Goal: Information Seeking & Learning: Learn about a topic

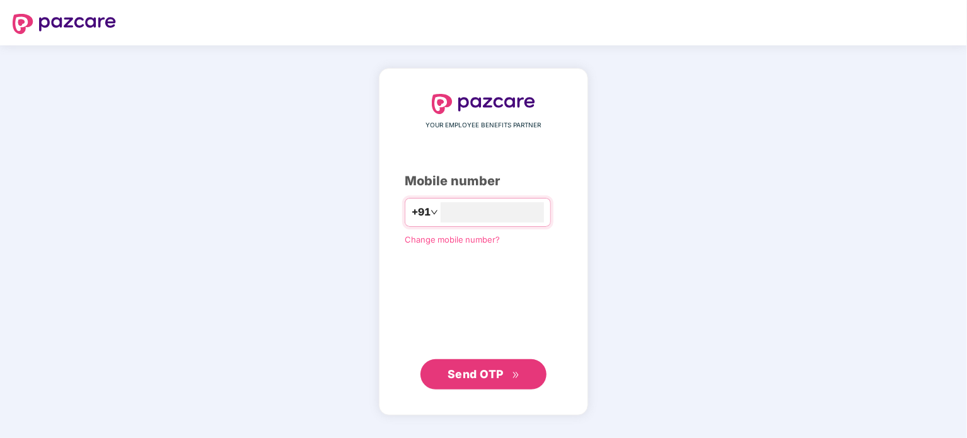
type input "**********"
click at [477, 382] on span "Send OTP" at bounding box center [483, 375] width 72 height 18
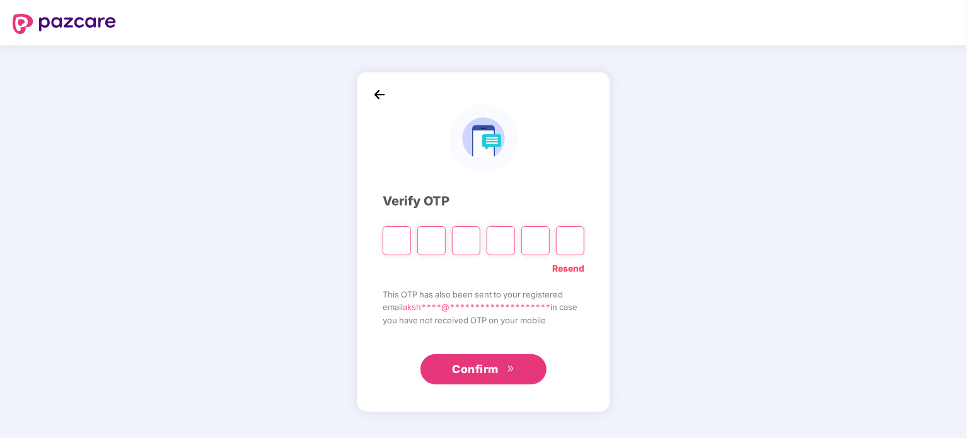
type input "*"
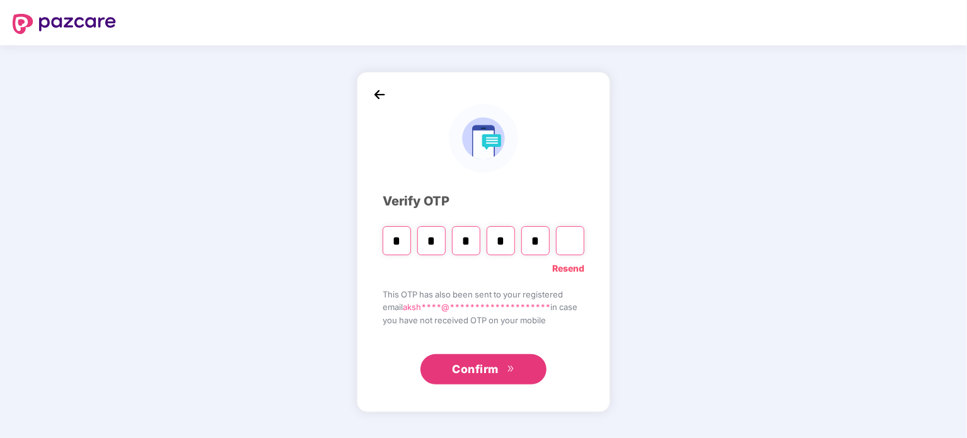
type input "*"
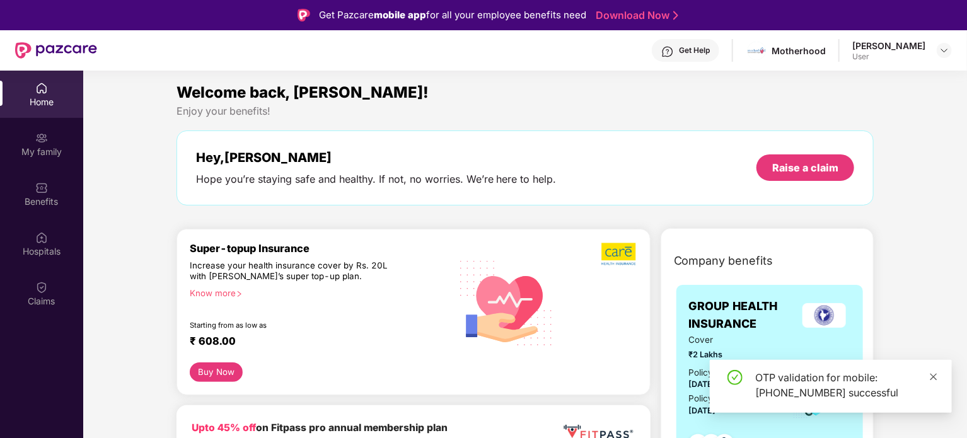
click at [934, 380] on icon "close" at bounding box center [933, 376] width 9 height 9
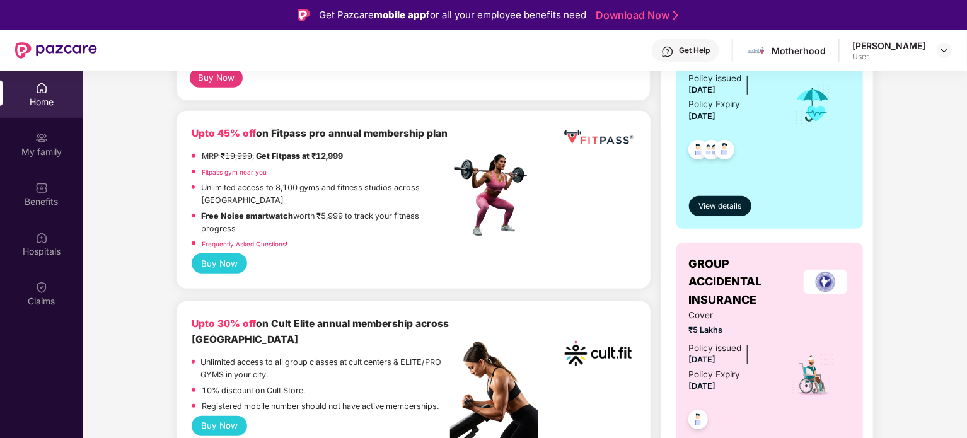
scroll to position [315, 0]
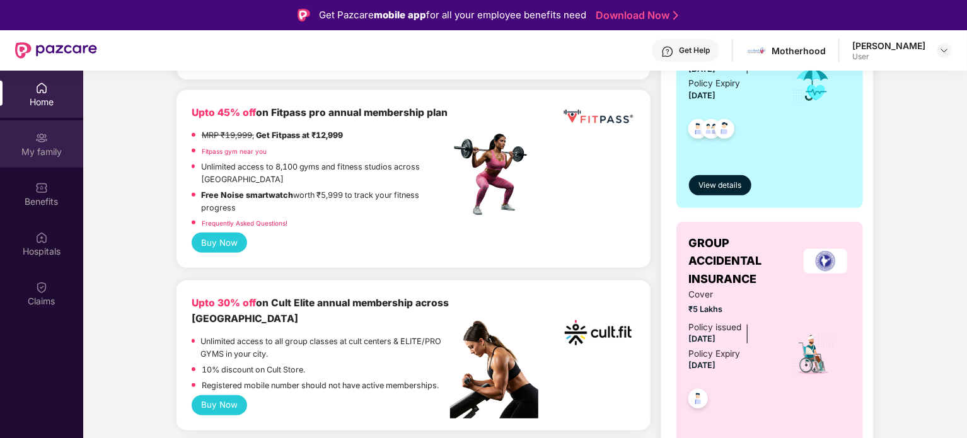
click at [50, 146] on div "My family" at bounding box center [41, 152] width 83 height 13
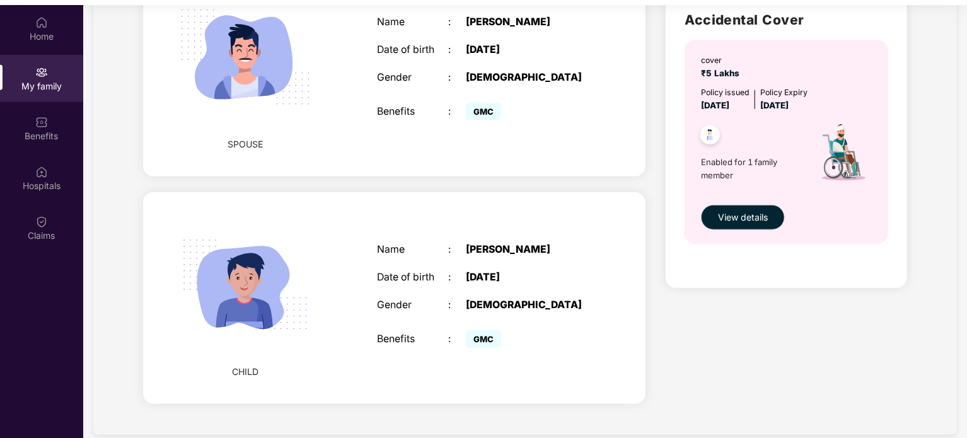
scroll to position [71, 0]
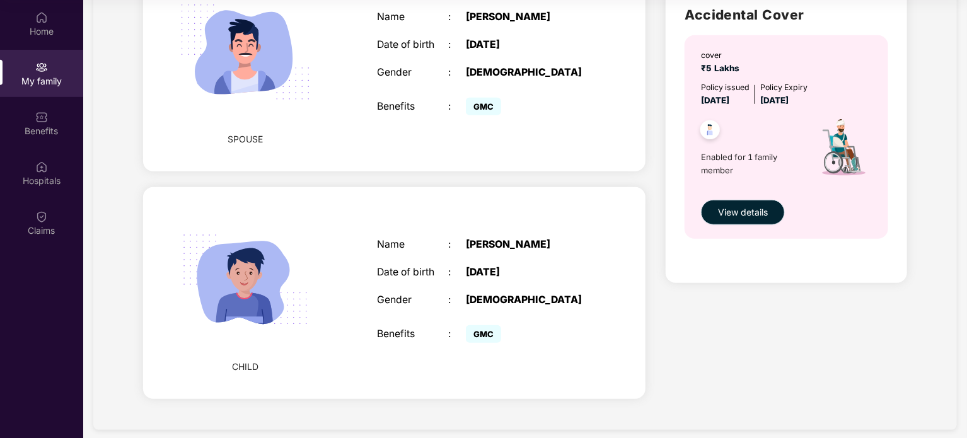
click at [739, 214] on span "View details" at bounding box center [743, 212] width 50 height 14
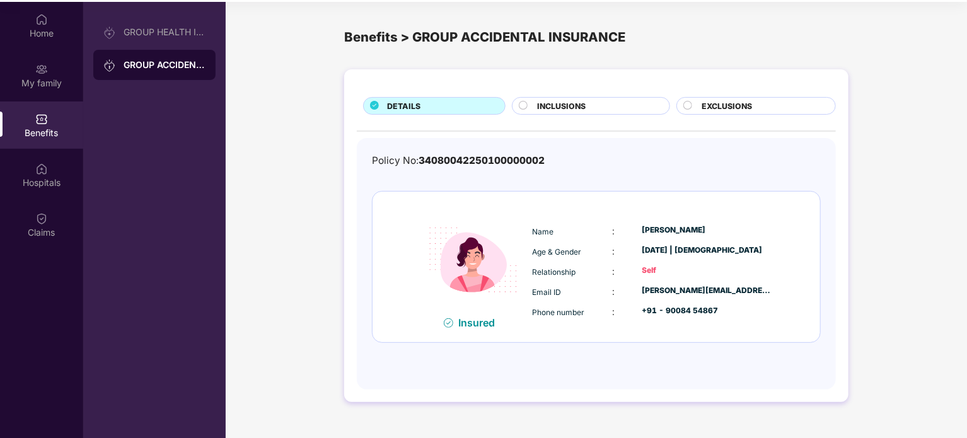
scroll to position [71, 0]
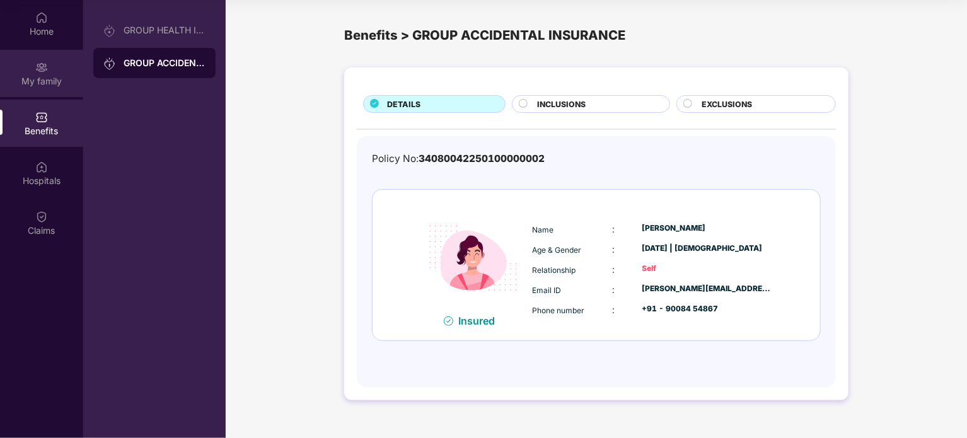
click at [54, 78] on div "My family" at bounding box center [41, 81] width 83 height 13
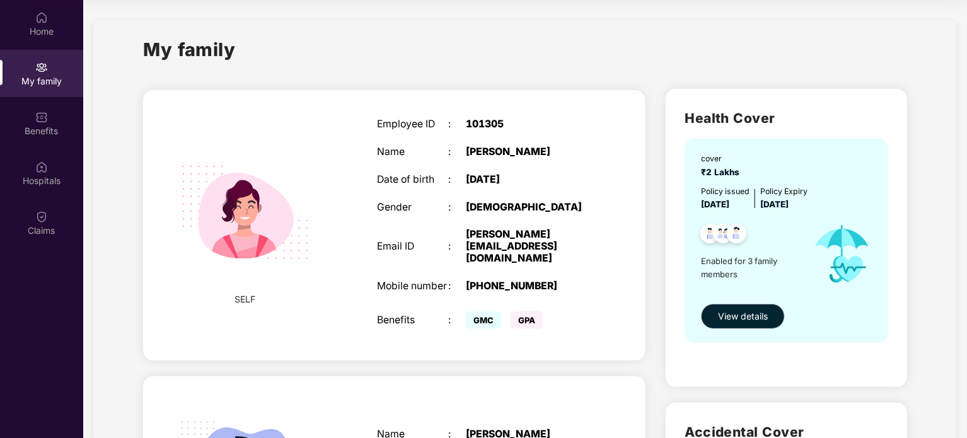
scroll to position [8, 0]
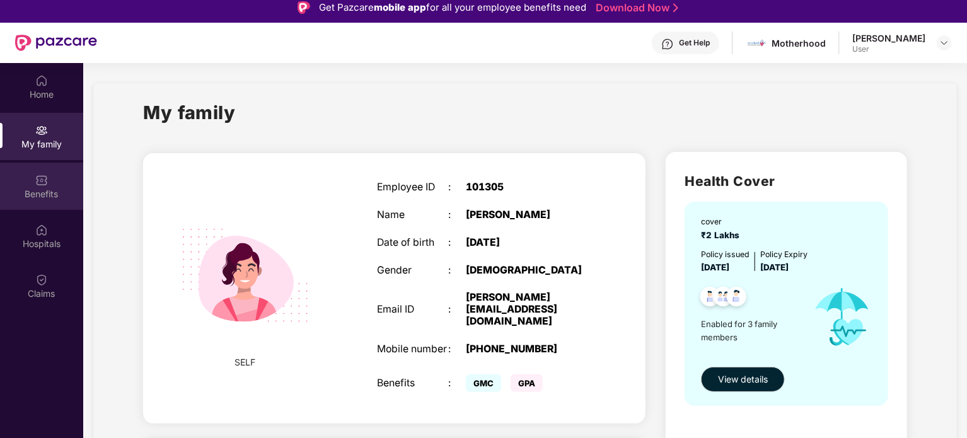
click at [44, 192] on div "Benefits" at bounding box center [41, 194] width 83 height 13
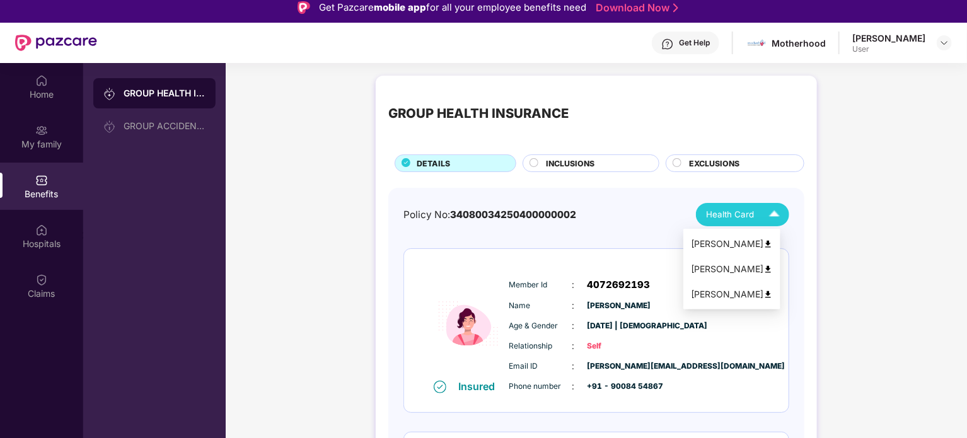
click at [774, 216] on img at bounding box center [774, 215] width 22 height 22
click at [773, 245] on img at bounding box center [767, 243] width 9 height 9
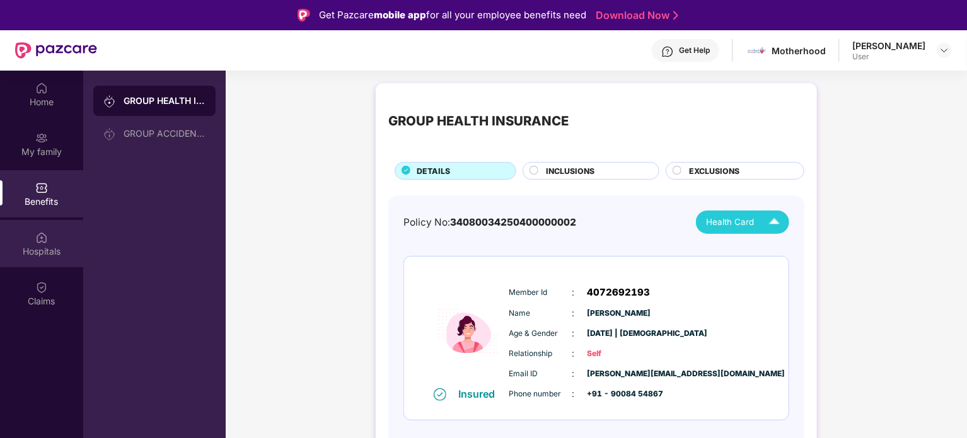
click at [56, 241] on div "Hospitals" at bounding box center [41, 243] width 83 height 47
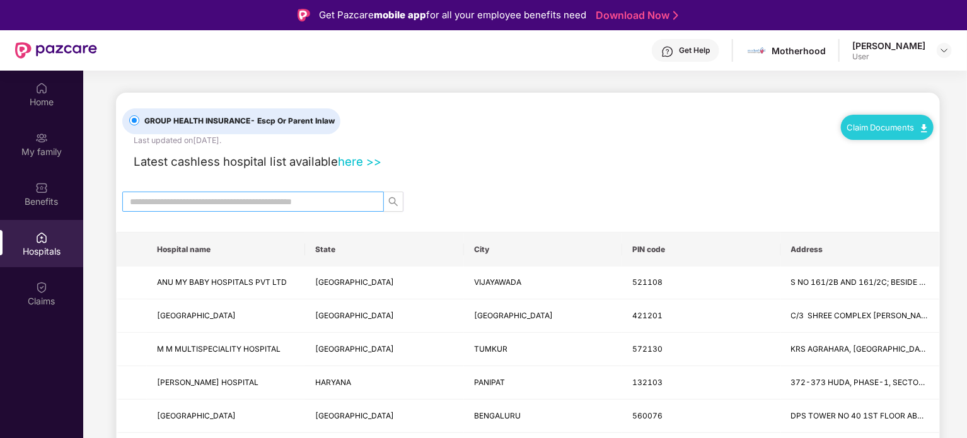
click at [219, 201] on input "text" at bounding box center [248, 202] width 236 height 14
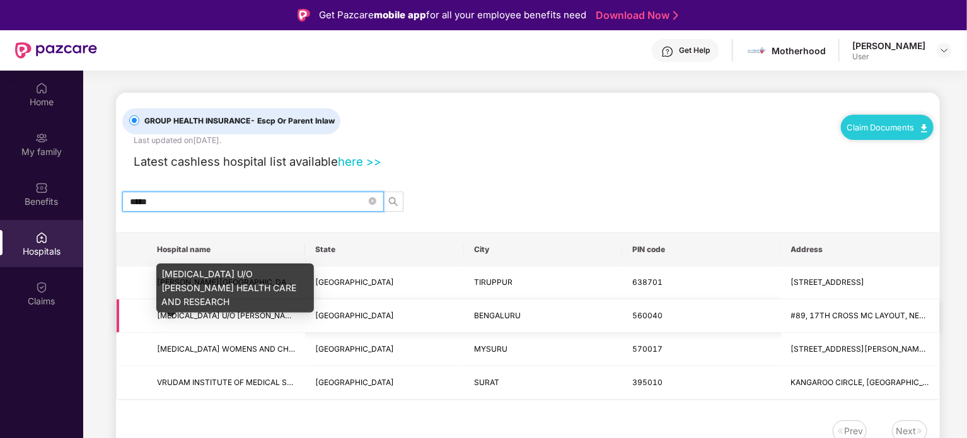
type input "*****"
click at [193, 313] on span "[MEDICAL_DATA] U/O [PERSON_NAME] HEALTH CARE AND RESEARCH" at bounding box center [285, 315] width 257 height 9
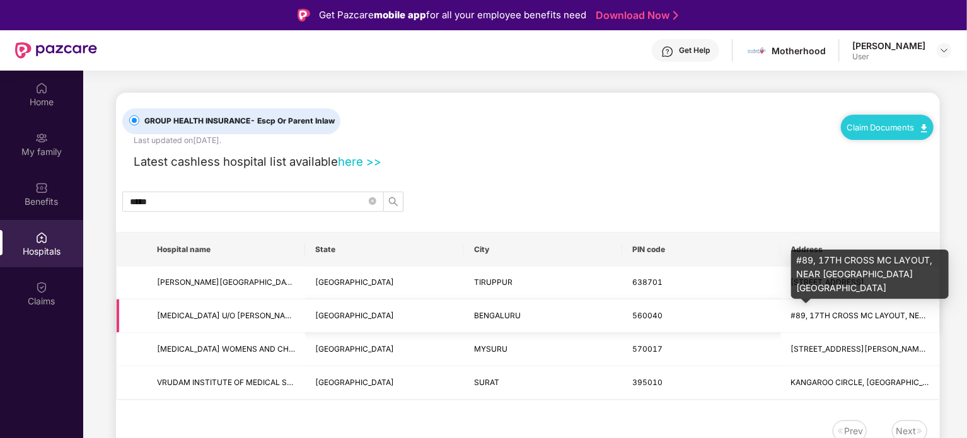
scroll to position [63, 0]
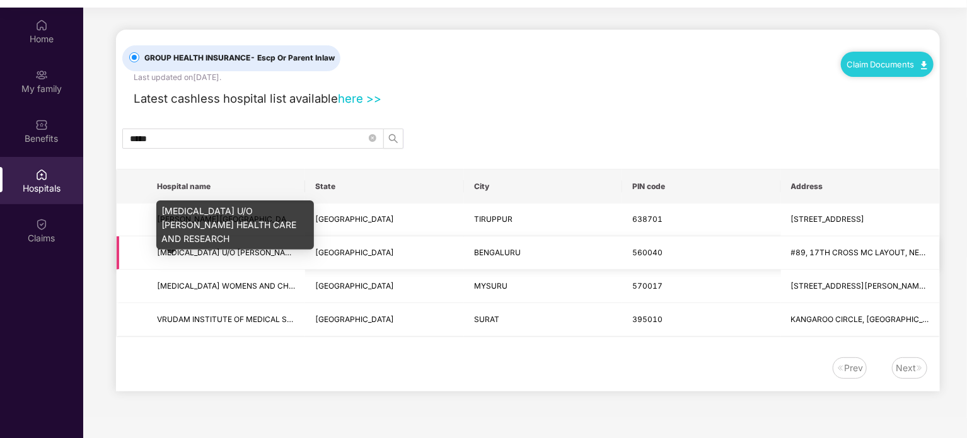
click at [293, 253] on span "[MEDICAL_DATA] U/O [PERSON_NAME] HEALTH CARE AND RESEARCH" at bounding box center [285, 252] width 257 height 9
click at [260, 253] on span "[MEDICAL_DATA] U/O [PERSON_NAME] HEALTH CARE AND RESEARCH" at bounding box center [285, 252] width 257 height 9
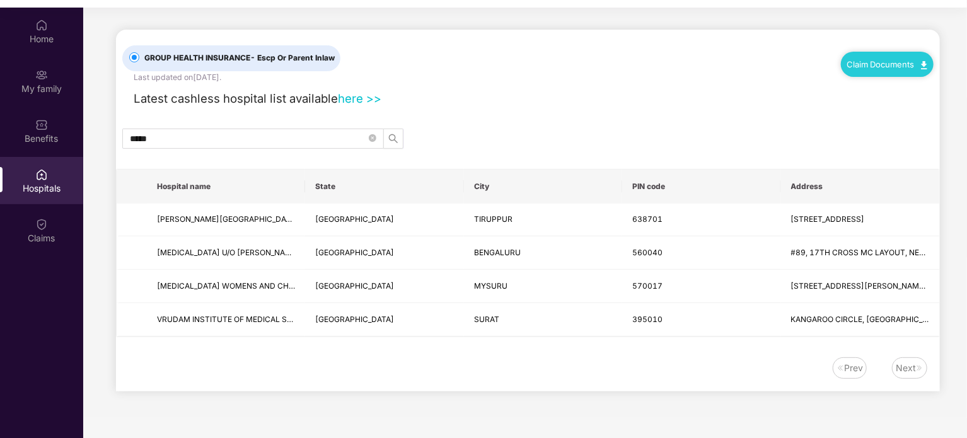
click at [922, 67] on img at bounding box center [924, 65] width 6 height 8
click at [924, 84] on link "Claim Form" at bounding box center [892, 86] width 82 height 27
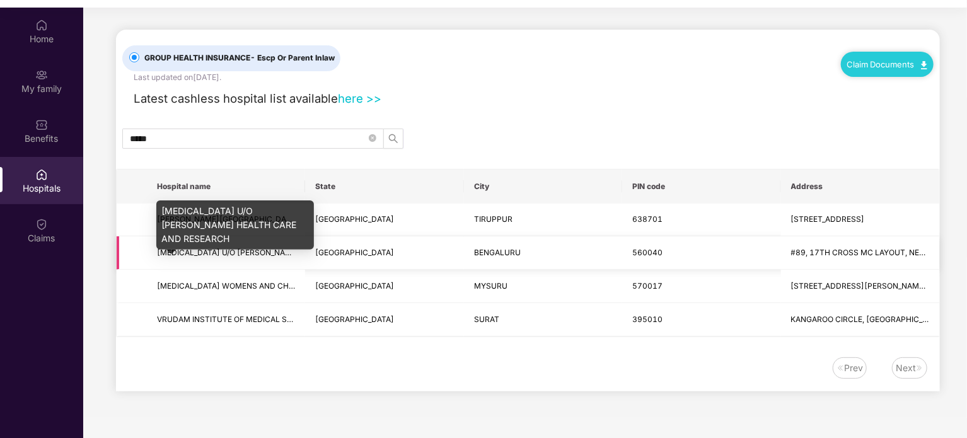
click at [252, 249] on span "[MEDICAL_DATA] U/O [PERSON_NAME] HEALTH CARE AND RESEARCH" at bounding box center [285, 252] width 257 height 9
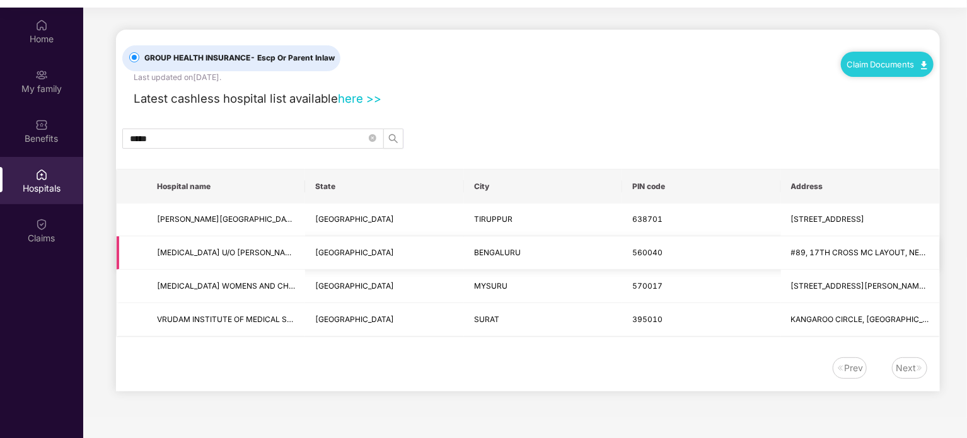
click at [572, 253] on td "BENGALURU" at bounding box center [543, 252] width 158 height 33
click at [923, 65] on img at bounding box center [924, 65] width 6 height 8
click at [922, 112] on link "Claim Process" at bounding box center [892, 111] width 82 height 27
click at [55, 139] on div "Benefits" at bounding box center [41, 138] width 83 height 13
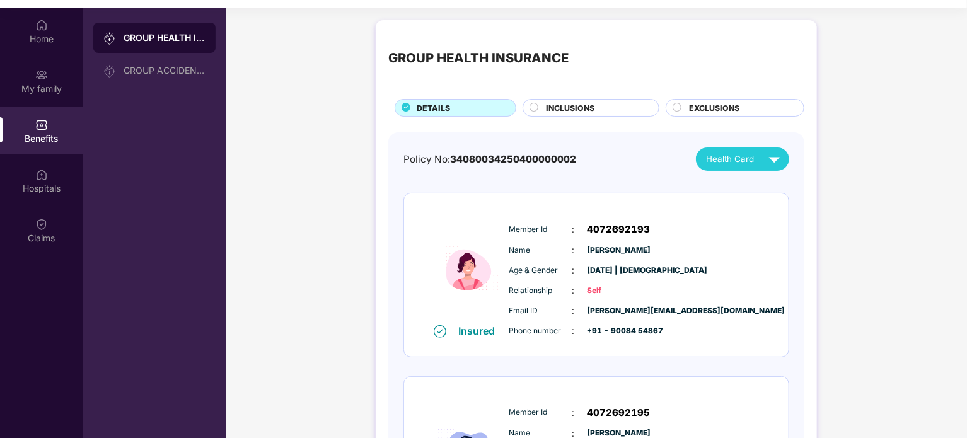
click at [534, 107] on circle at bounding box center [534, 107] width 8 height 8
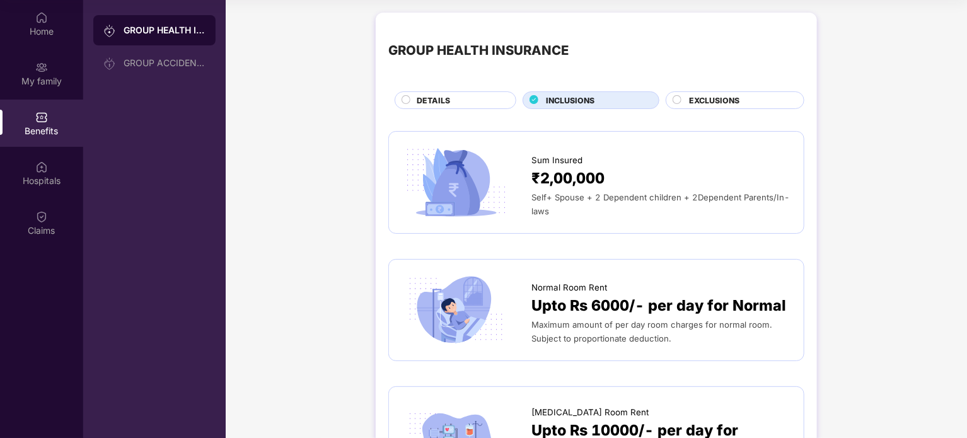
scroll to position [8, 0]
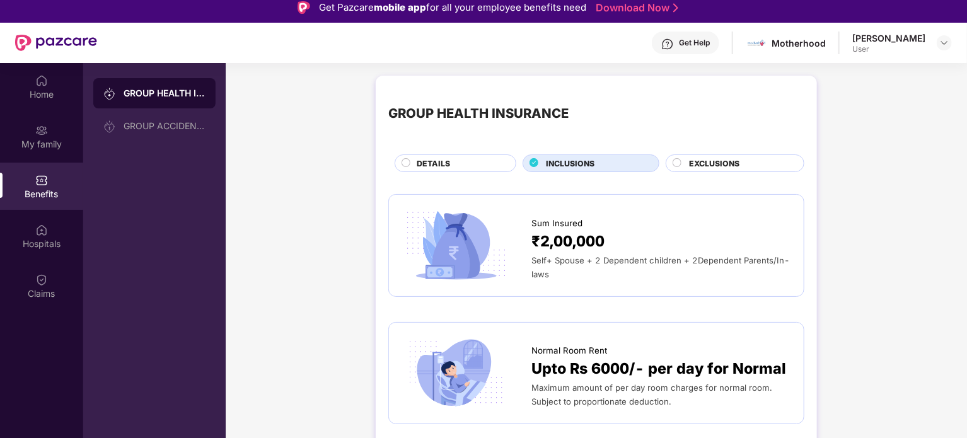
click at [708, 167] on span "EXCLUSIONS" at bounding box center [714, 164] width 50 height 12
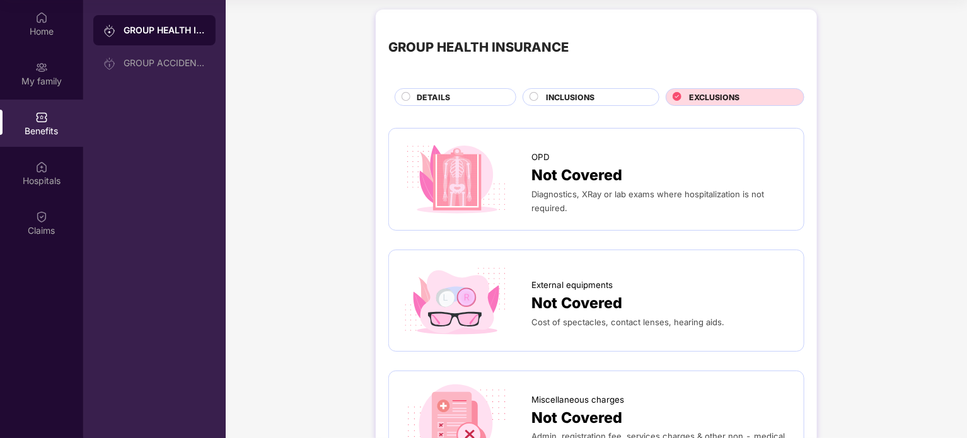
scroll to position [0, 0]
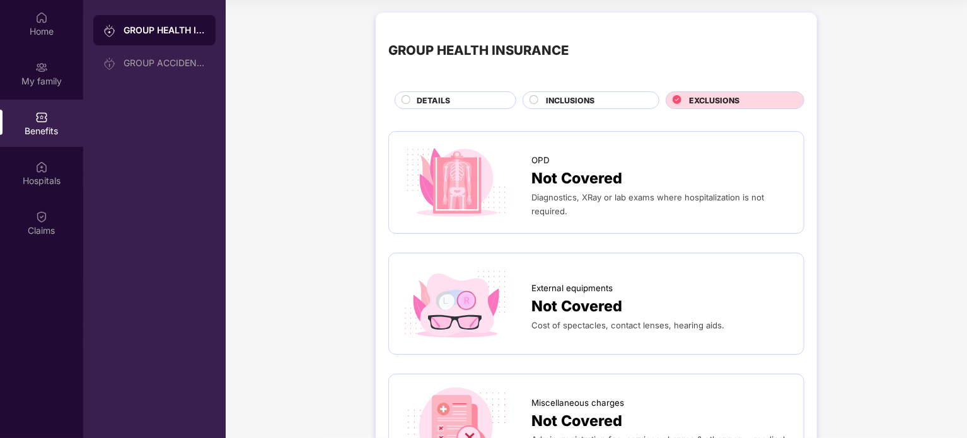
click at [404, 100] on circle at bounding box center [406, 100] width 8 height 8
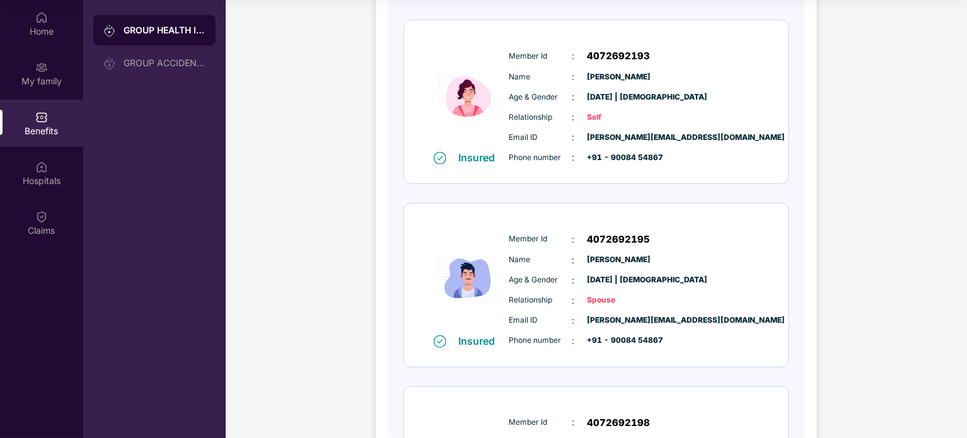
scroll to position [355, 0]
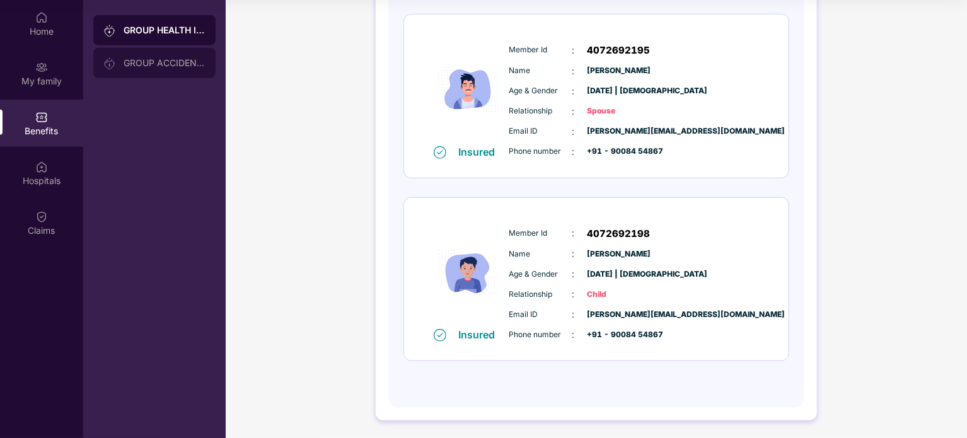
click at [176, 59] on div "GROUP ACCIDENTAL INSURANCE" at bounding box center [165, 63] width 82 height 10
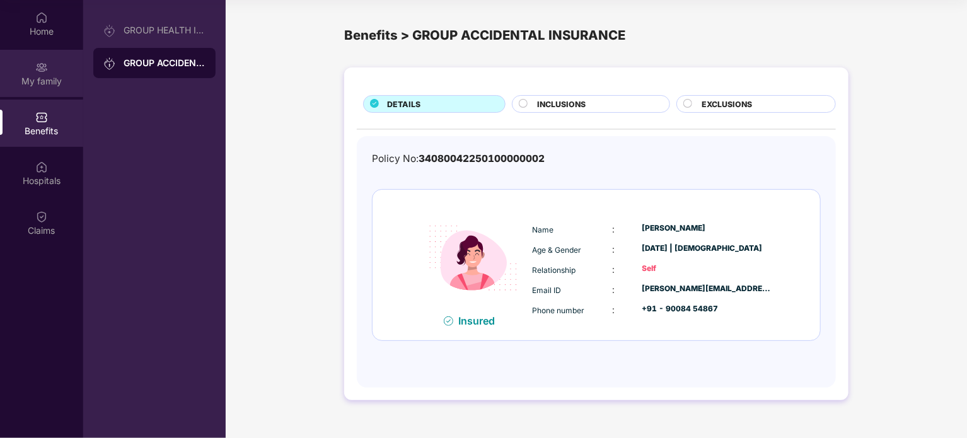
click at [55, 71] on div "My family" at bounding box center [41, 73] width 83 height 47
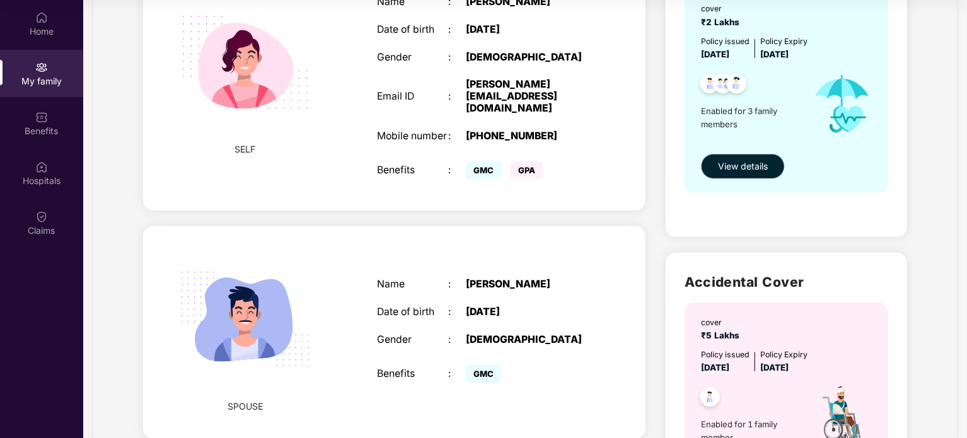
scroll to position [189, 0]
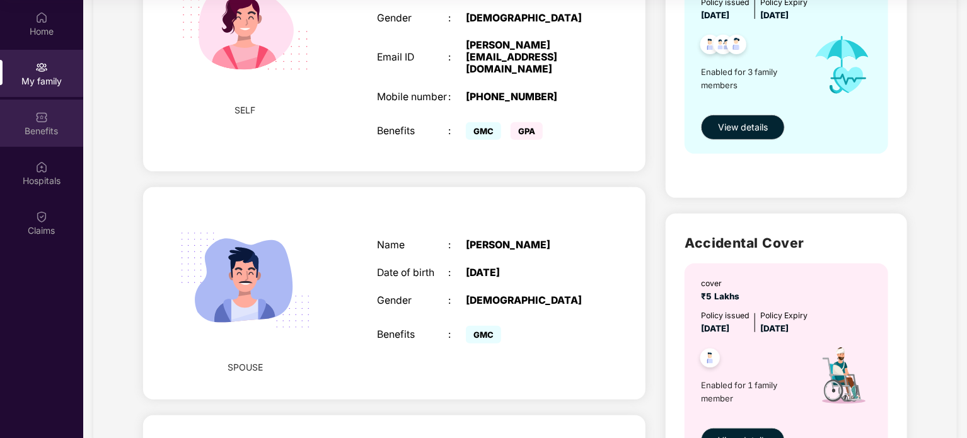
click at [49, 123] on div "Benefits" at bounding box center [41, 123] width 83 height 47
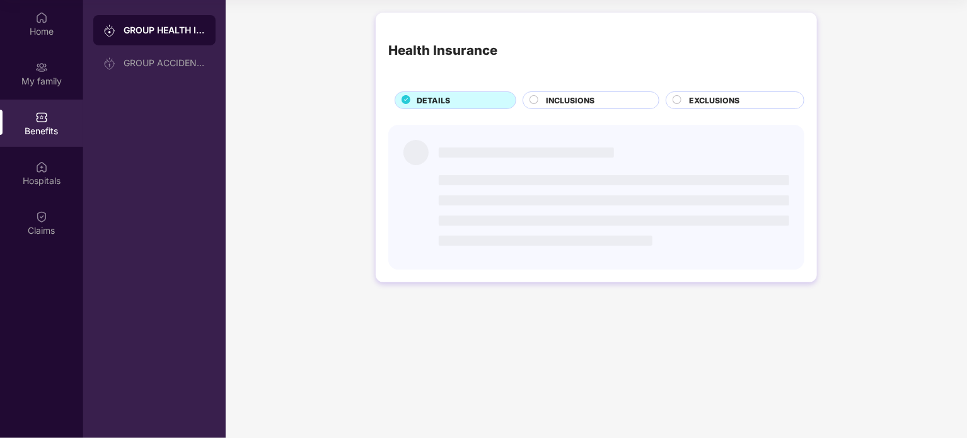
scroll to position [0, 0]
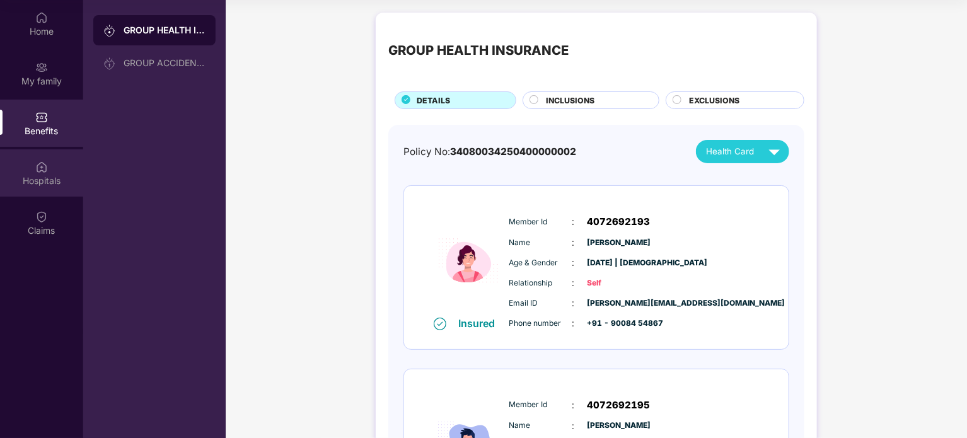
click at [45, 181] on div "Hospitals" at bounding box center [41, 181] width 83 height 13
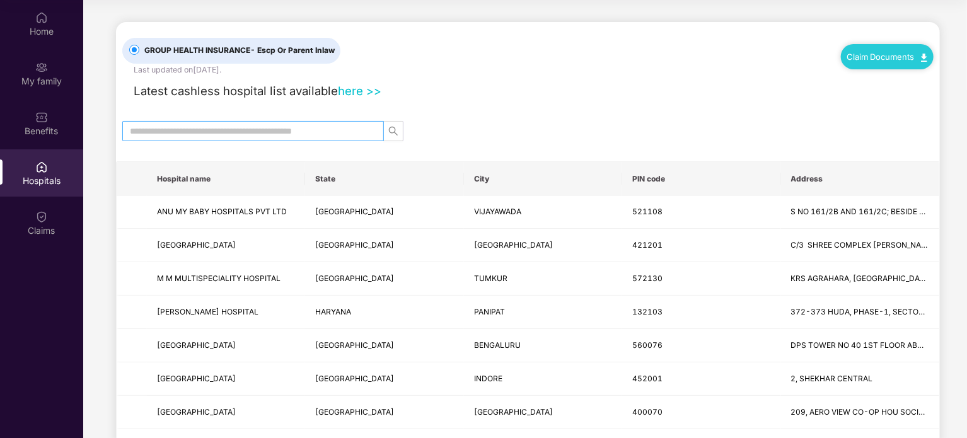
click at [161, 127] on input "text" at bounding box center [248, 131] width 236 height 14
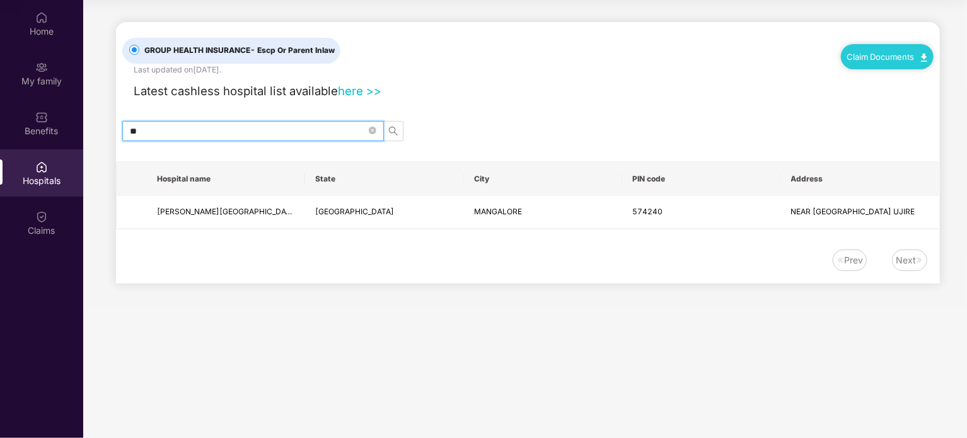
type input "*"
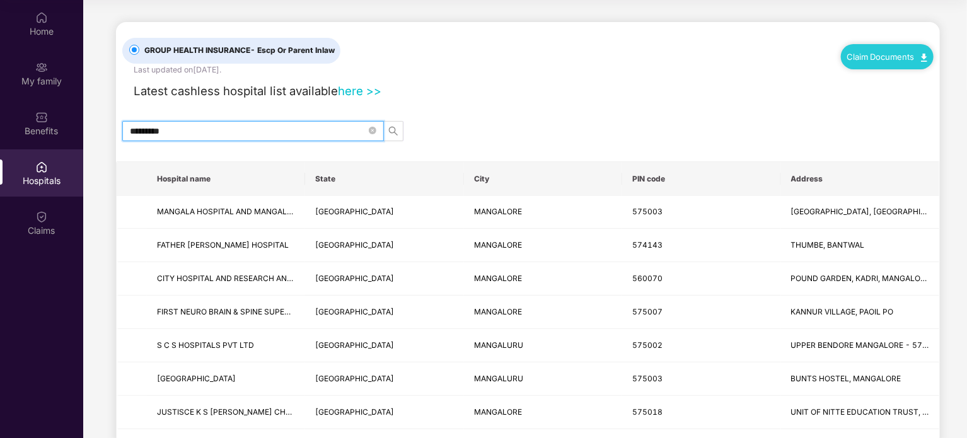
type input "*********"
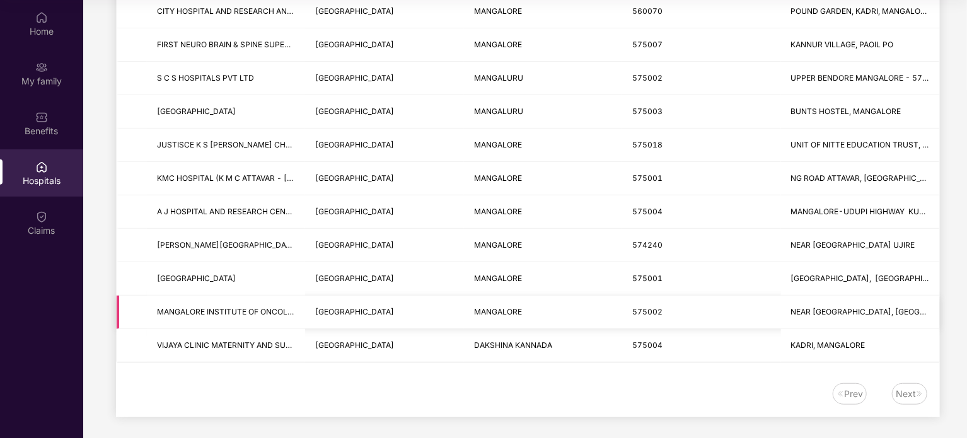
scroll to position [268, 0]
click at [907, 392] on div "Next" at bounding box center [906, 393] width 20 height 14
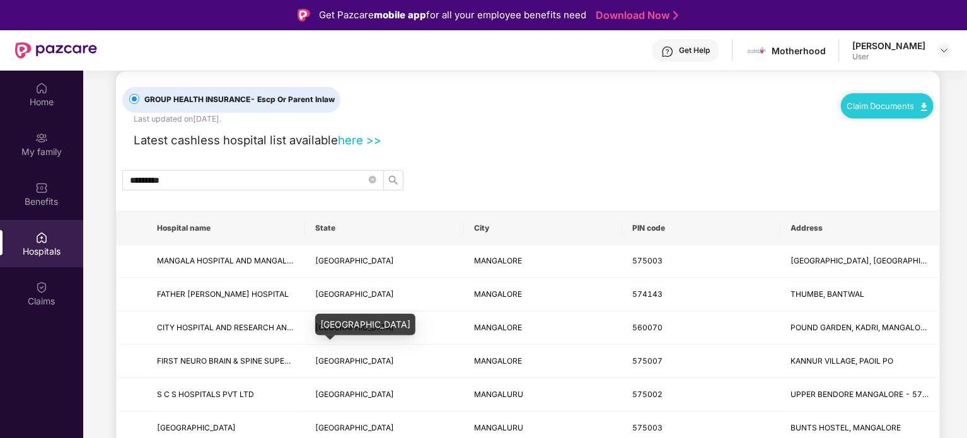
scroll to position [0, 0]
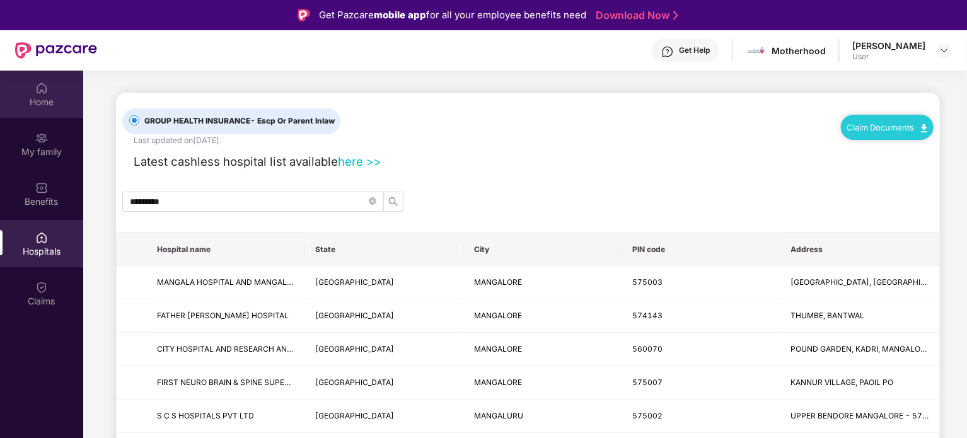
click at [38, 94] on img at bounding box center [41, 88] width 13 height 13
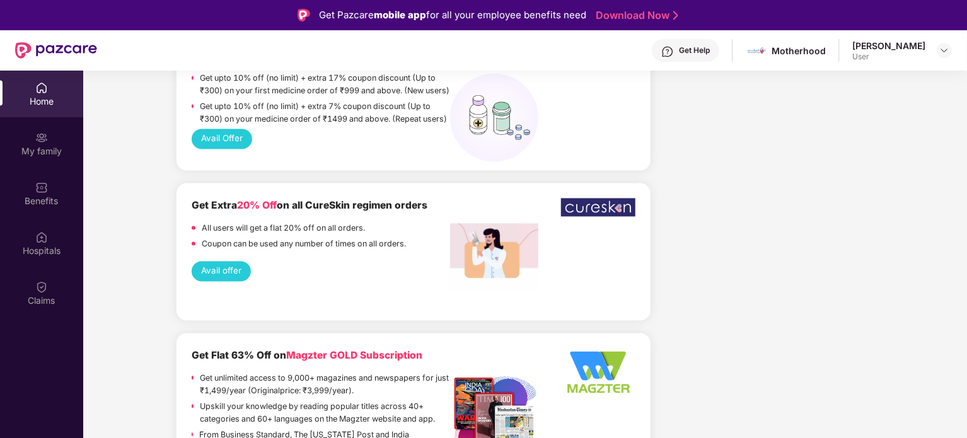
scroll to position [1197, 0]
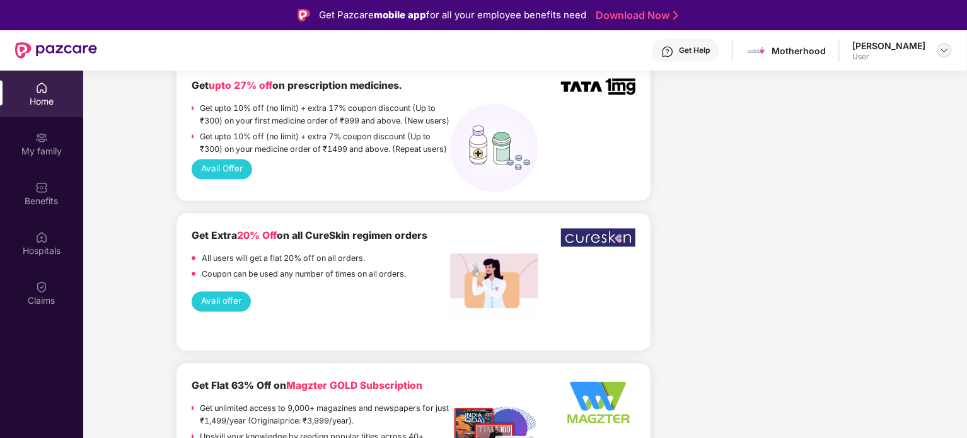
click at [942, 54] on img at bounding box center [944, 50] width 10 height 10
click at [827, 83] on div "Logout" at bounding box center [885, 80] width 164 height 25
